Goal: Transaction & Acquisition: Download file/media

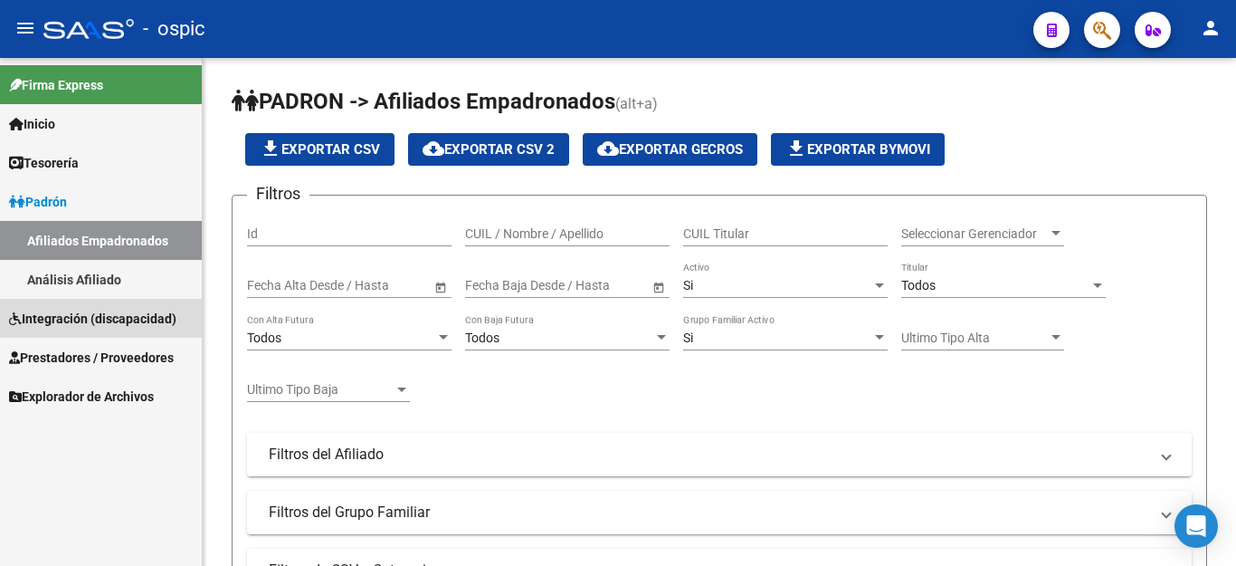
click at [129, 328] on link "Integración (discapacidad)" at bounding box center [101, 318] width 202 height 39
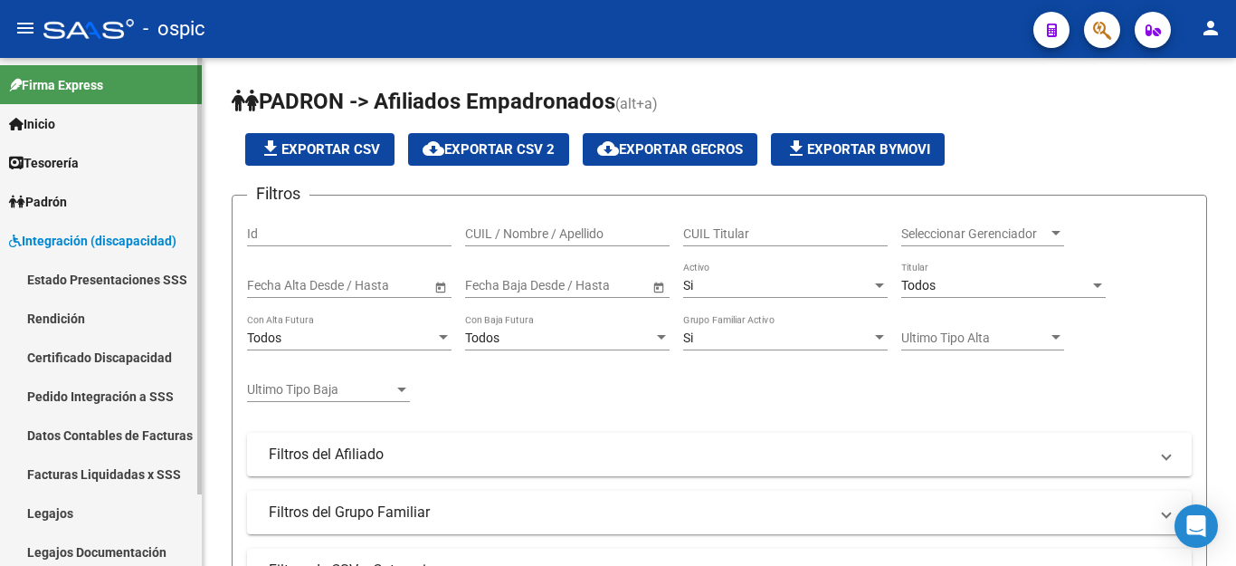
click at [138, 476] on link "Facturas Liquidadas x SSS" at bounding box center [101, 473] width 202 height 39
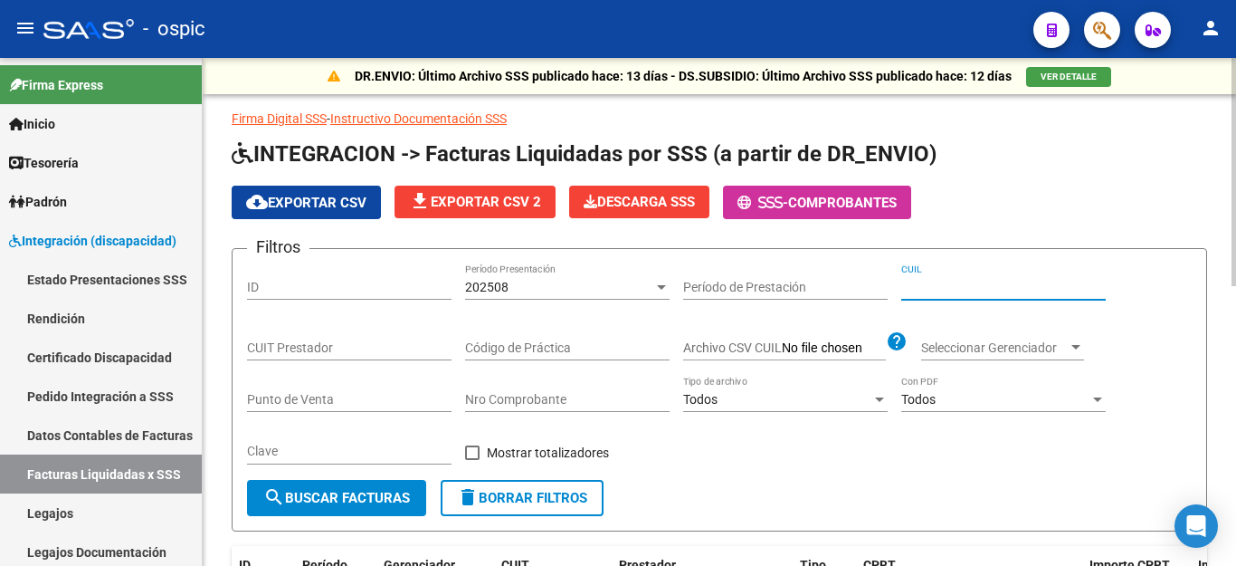
paste input "20-52901607-8"
type input "20-52901607-8"
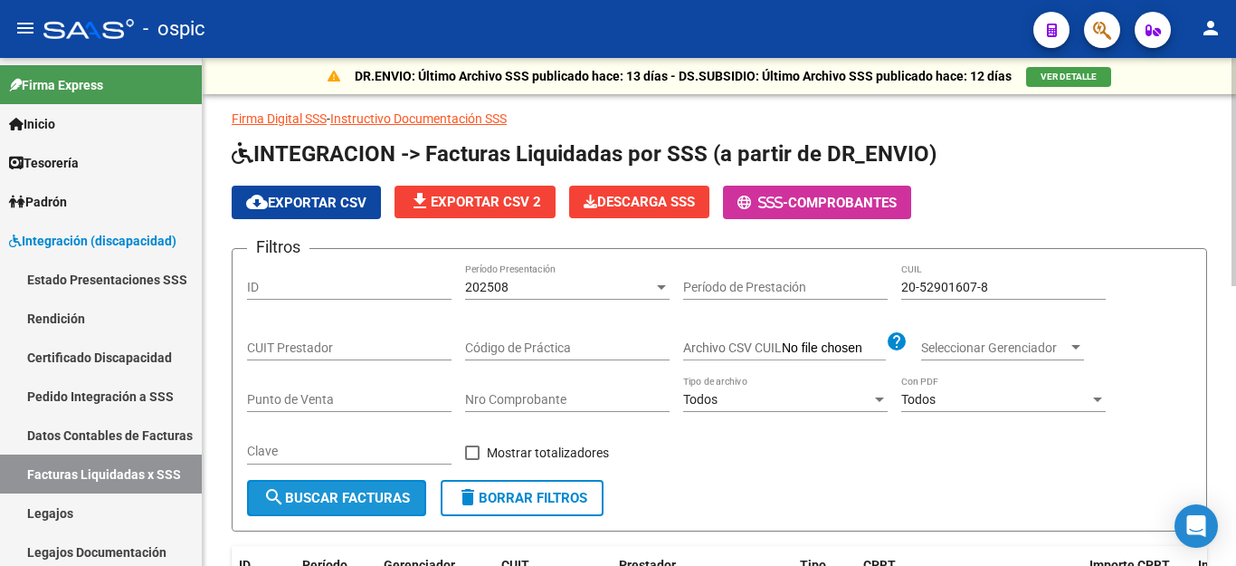
click at [356, 499] on span "search Buscar Facturas" at bounding box center [336, 498] width 147 height 16
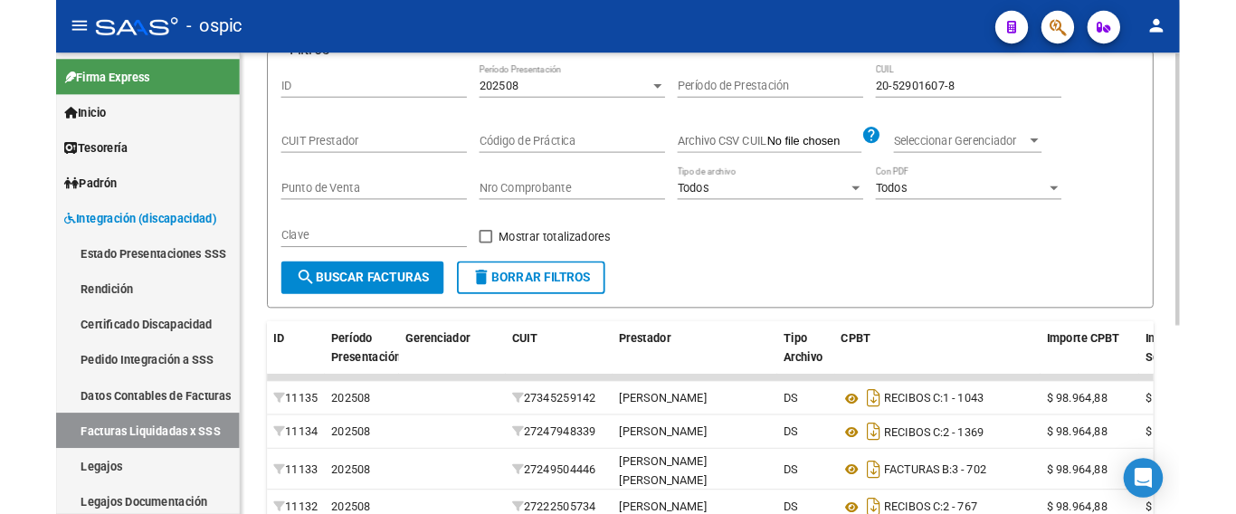
scroll to position [352, 0]
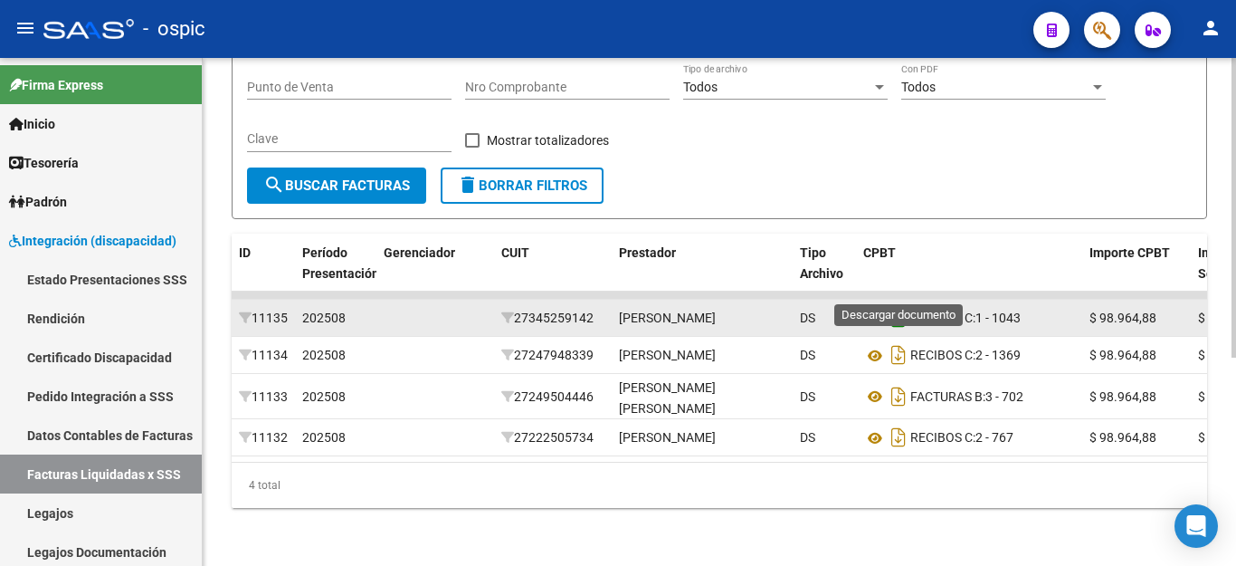
click at [904, 303] on icon "Descargar documento" at bounding box center [899, 317] width 24 height 29
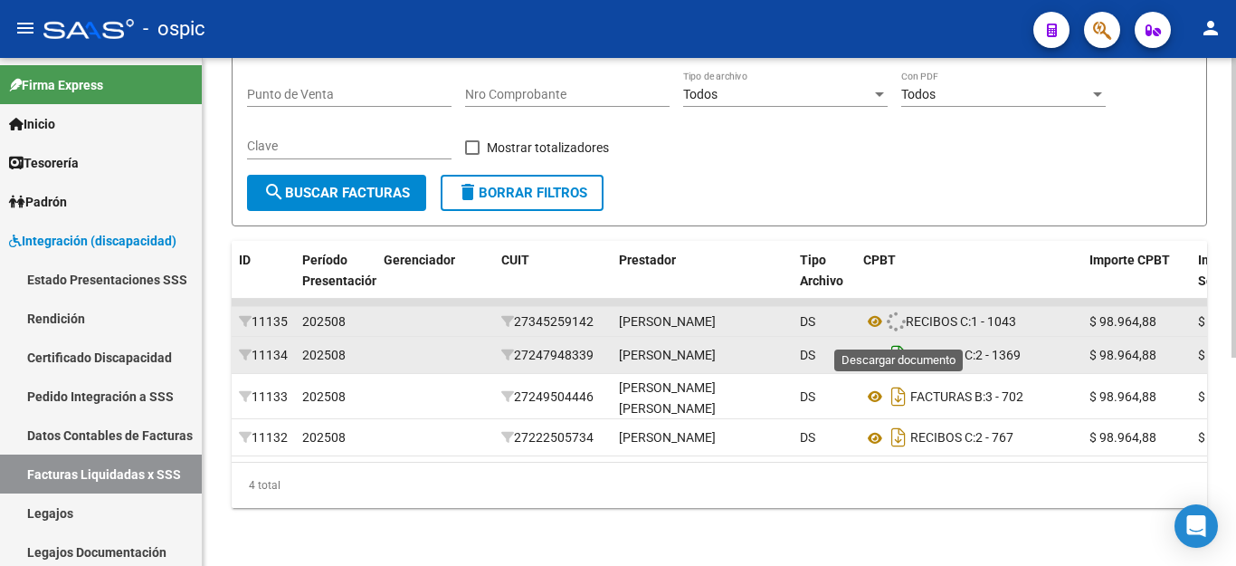
click at [899, 340] on icon "Descargar documento" at bounding box center [899, 354] width 24 height 29
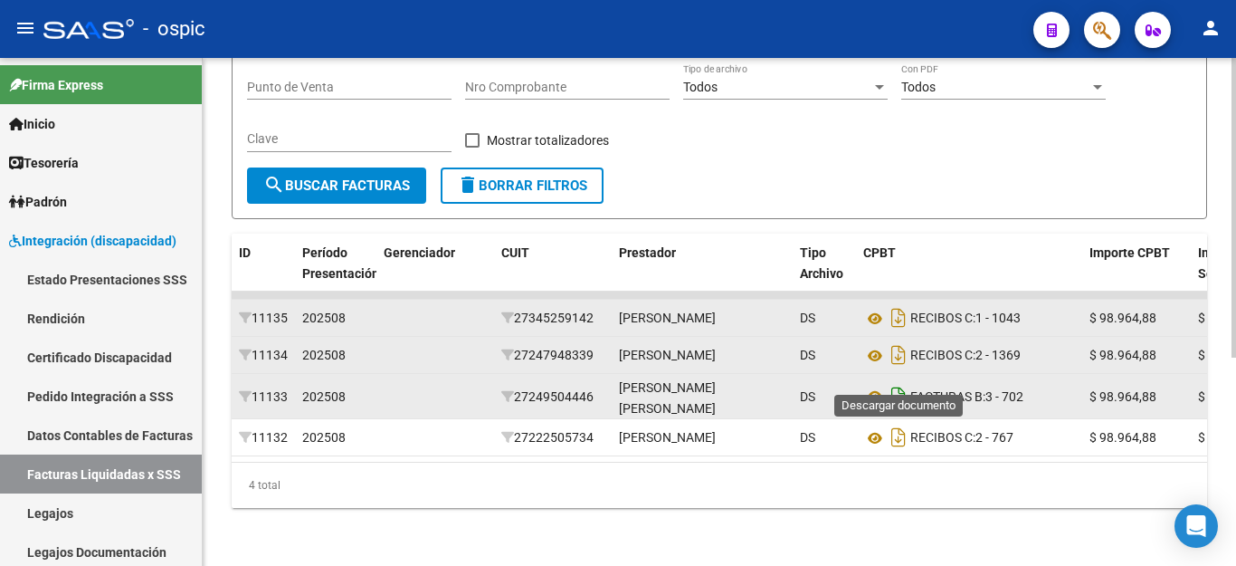
click at [901, 382] on icon "Descargar documento" at bounding box center [899, 396] width 24 height 29
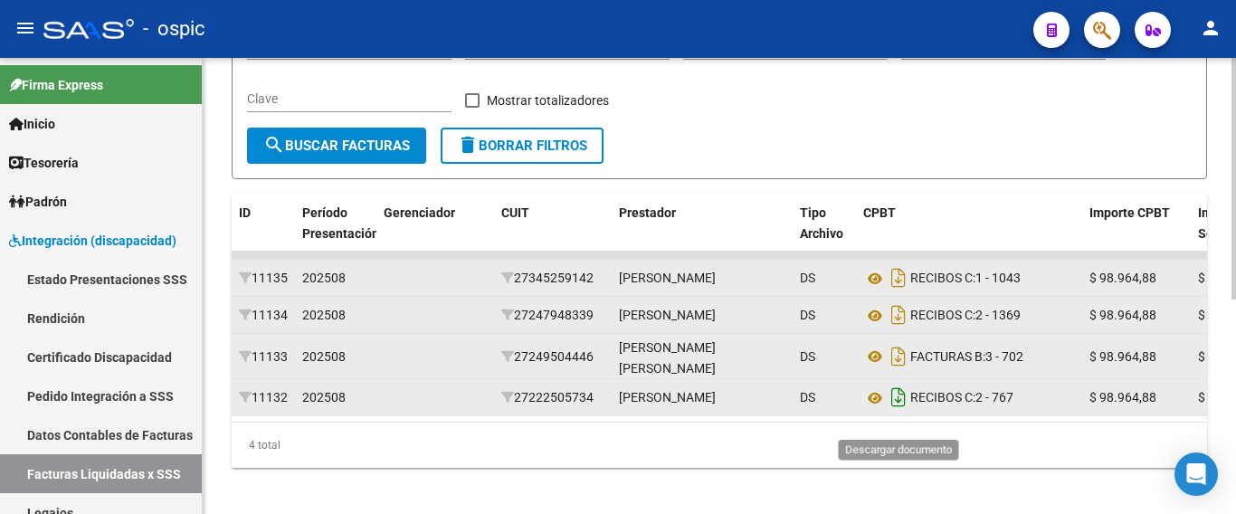
click at [896, 412] on icon "Descargar documento" at bounding box center [899, 397] width 24 height 29
